Goal: Find specific page/section: Find specific page/section

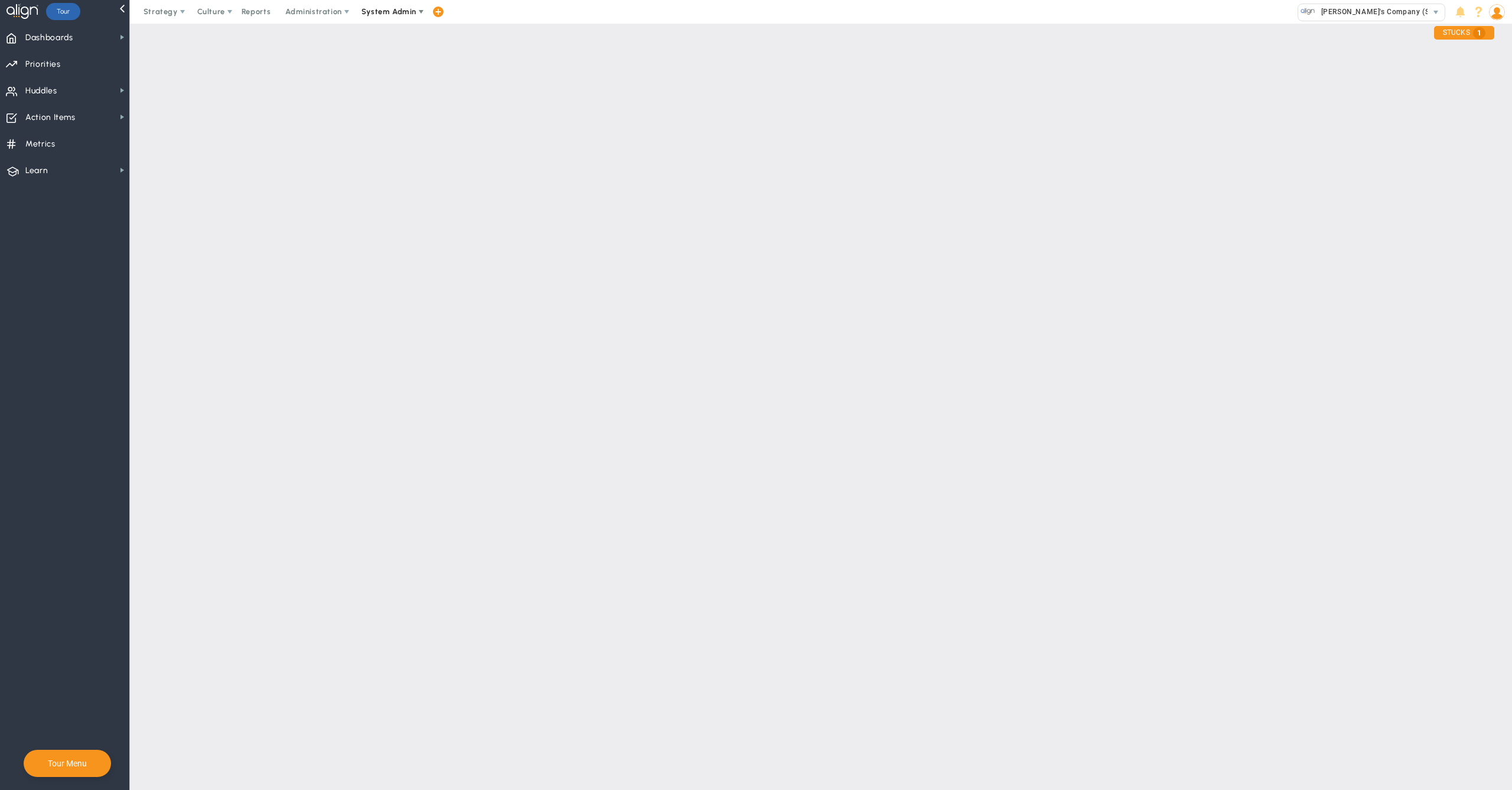
click at [392, 11] on span "System Admin" at bounding box center [389, 12] width 55 height 9
click at [412, 56] on span "Companies Overview" at bounding box center [424, 59] width 141 height 24
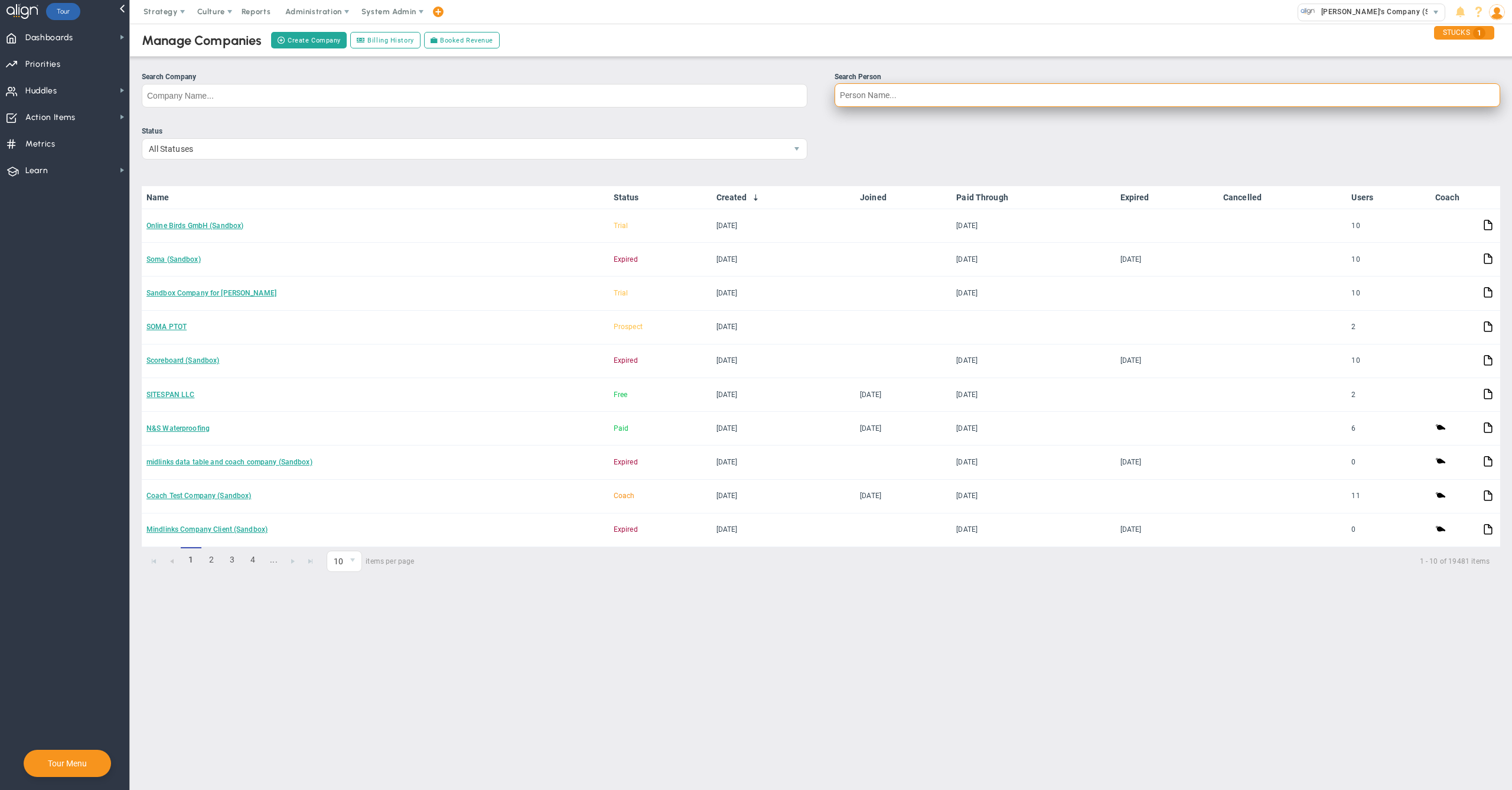
click at [882, 99] on input "Search Person" at bounding box center [1167, 95] width 666 height 24
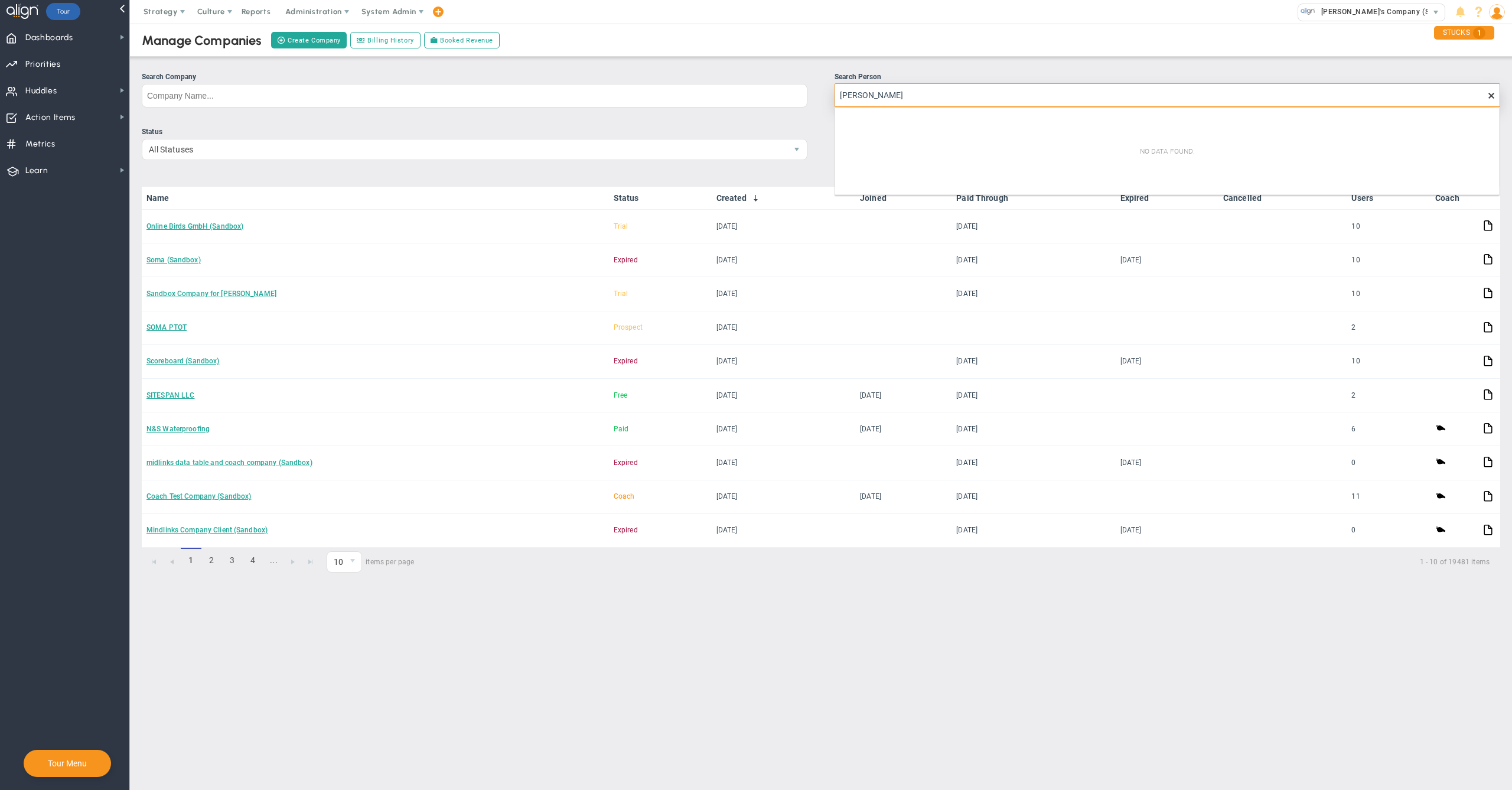
click at [844, 98] on input "[PERSON_NAME]" at bounding box center [1167, 95] width 666 height 24
type input "[PERSON_NAME]"
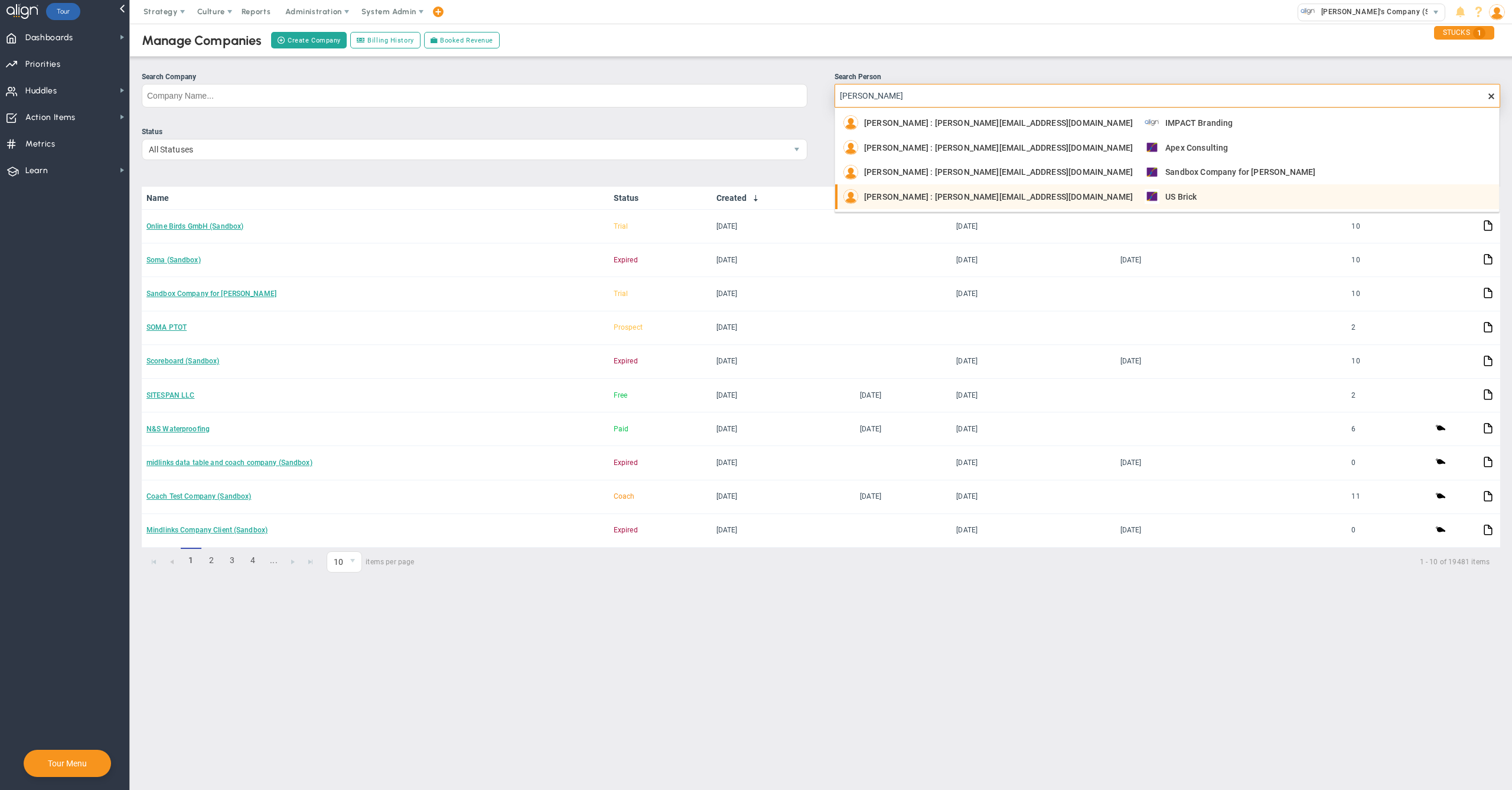
click at [1166, 192] on span "US Brick" at bounding box center [1181, 196] width 31 height 8
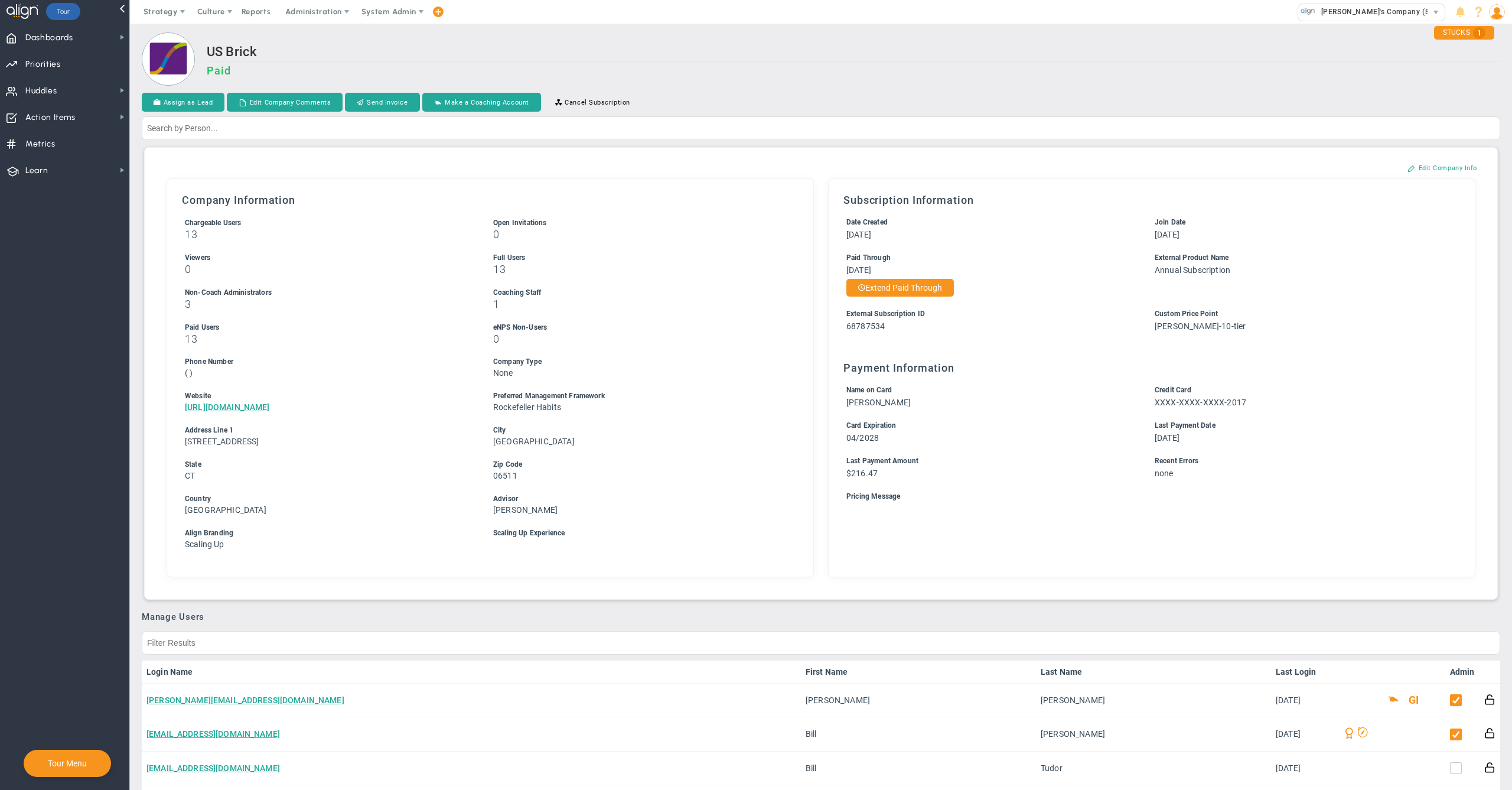
click at [1242, 74] on h3 "Paid" at bounding box center [854, 70] width 1294 height 12
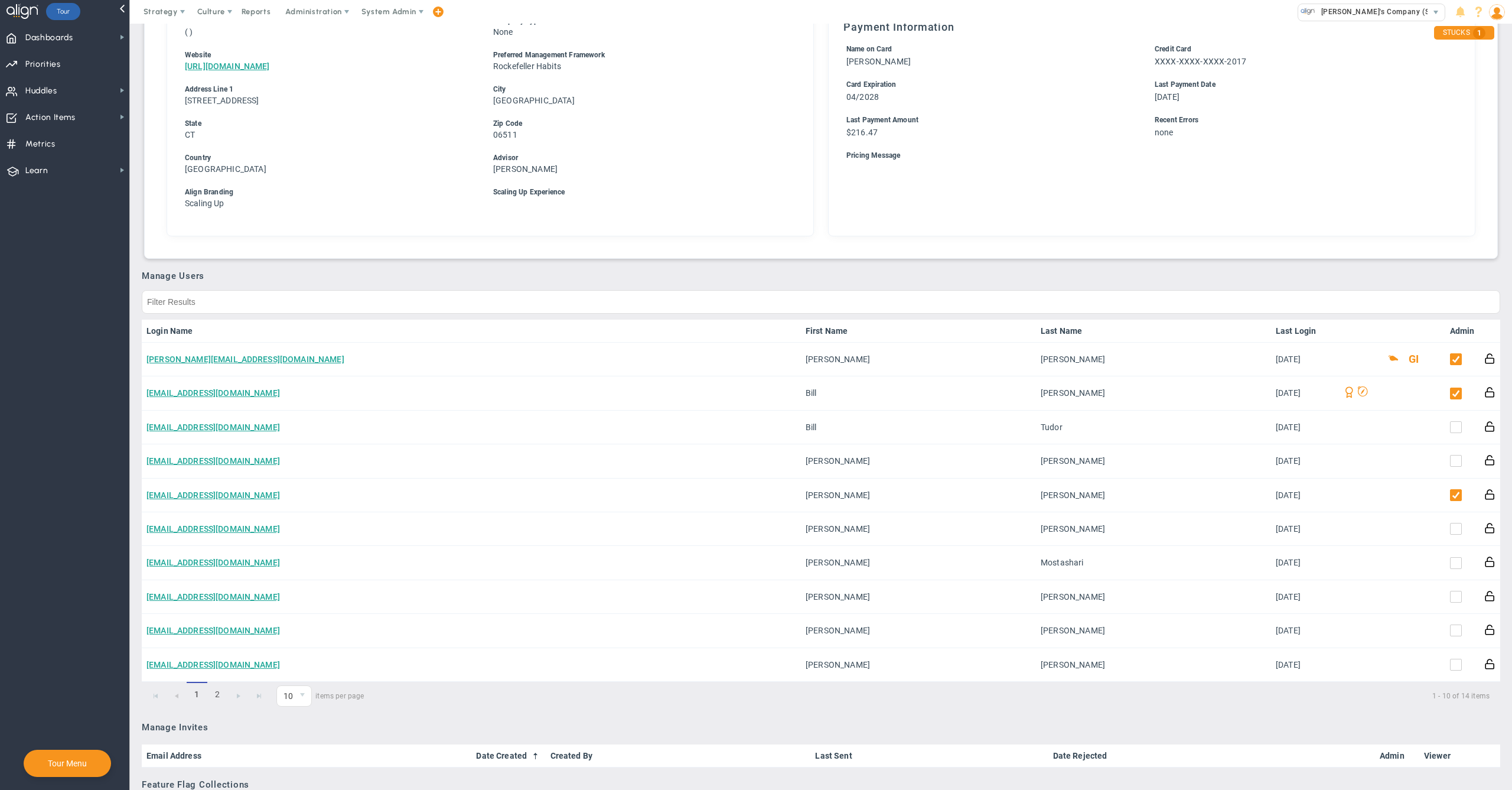
scroll to position [345, 0]
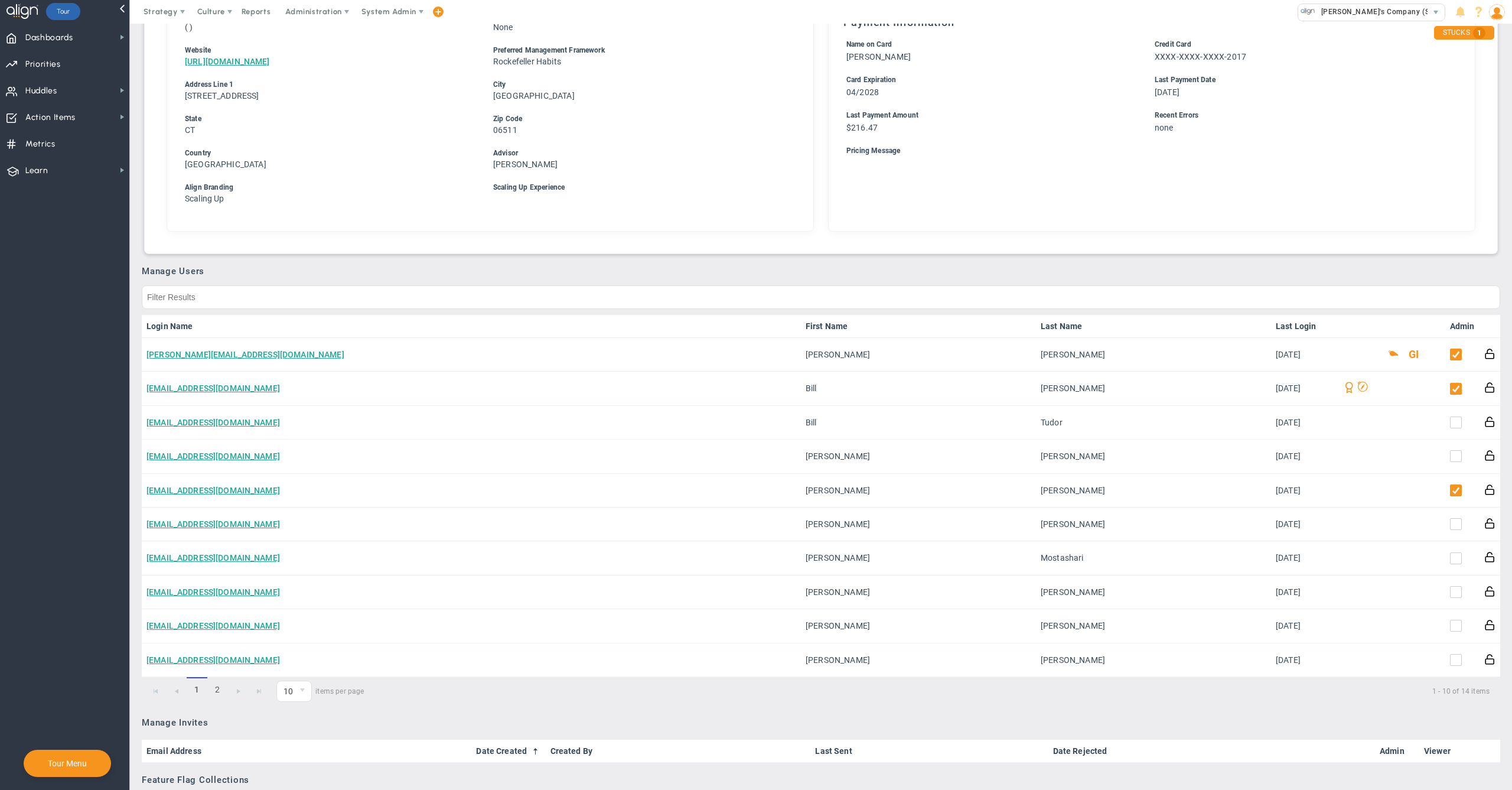
click at [799, 181] on div "Company Information Chargeable Users 13 Open Invitations 0 Viewers 0 13 3 1 13 0" at bounding box center [490, 33] width 635 height 386
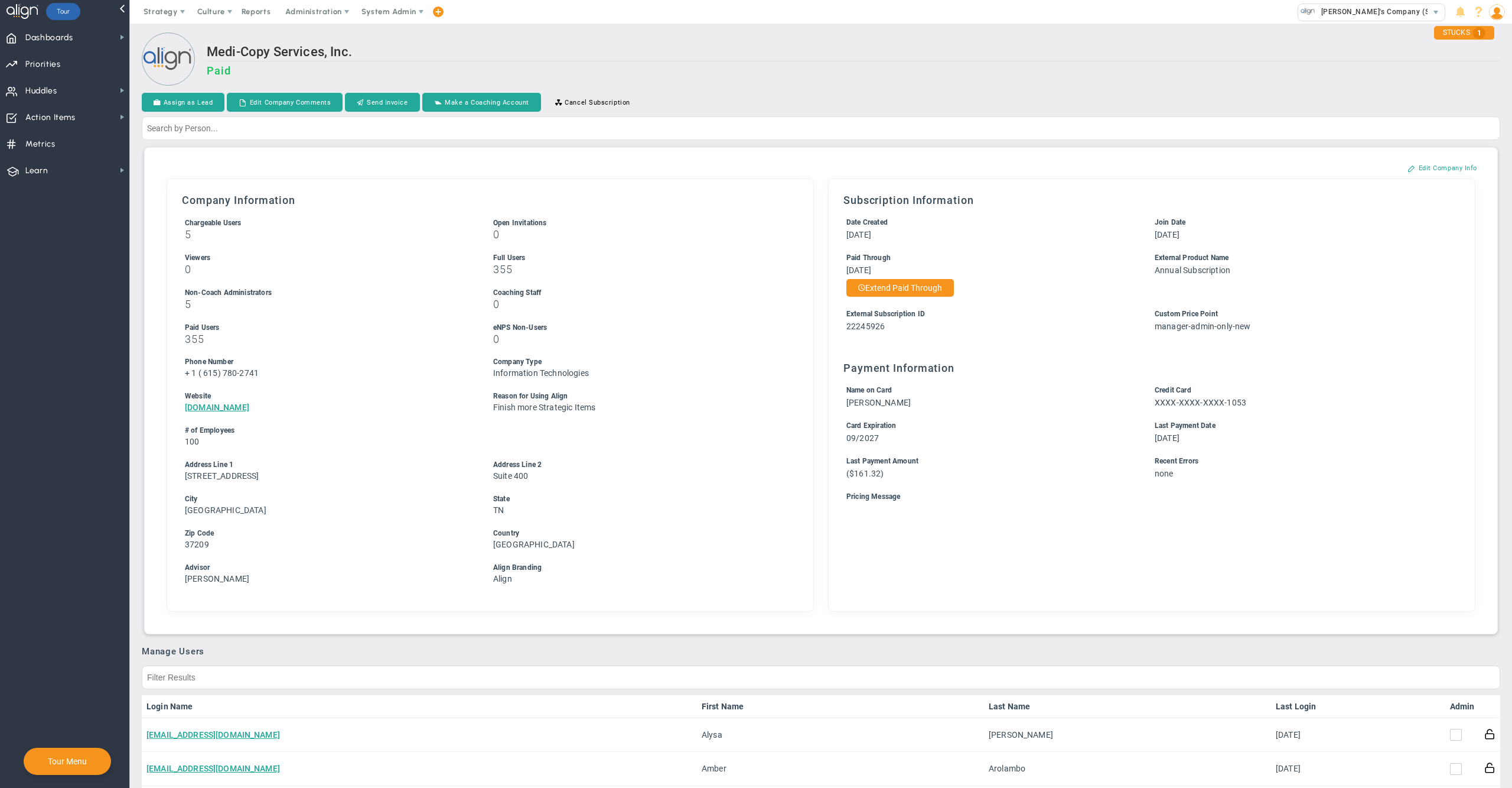
click at [617, 38] on div "Medi-Copy Services, Inc. Paid" at bounding box center [821, 60] width 1359 height 56
click at [807, 81] on div "Medi-Copy Services, Inc. Paid" at bounding box center [854, 66] width 1294 height 43
